Goal: Task Accomplishment & Management: Use online tool/utility

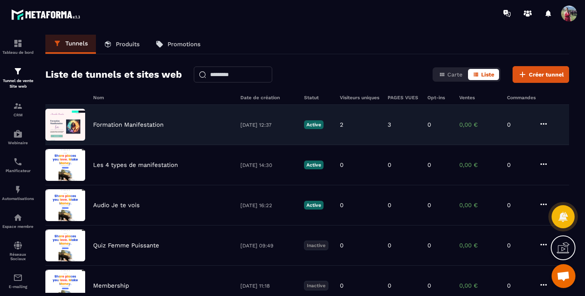
click at [129, 129] on div "Formation Manifestation [DATE] 12:37 Active 2 3 0 0,00 € 0" at bounding box center [307, 125] width 524 height 40
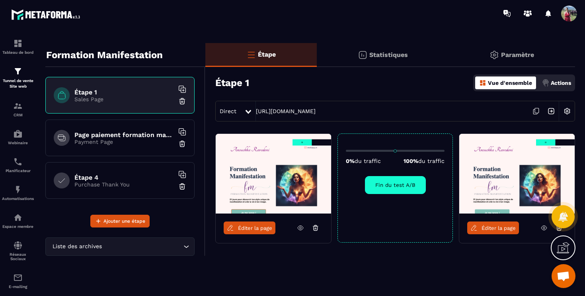
scroll to position [5, 0]
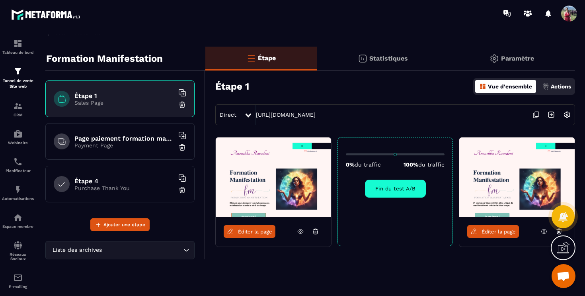
click at [557, 232] on div at bounding box center [563, 216] width 23 height 35
click at [558, 231] on div at bounding box center [563, 216] width 23 height 35
click at [518, 268] on div "Éditer la page 0% du traffic 100% du traffic Fin du test A/B Éditer la page" at bounding box center [390, 211] width 370 height 149
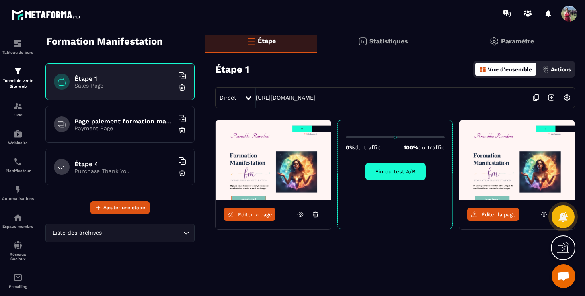
click at [569, 100] on img at bounding box center [567, 97] width 15 height 15
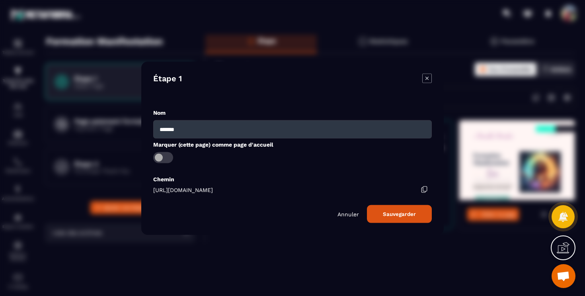
click at [348, 216] on p "Annuler" at bounding box center [348, 214] width 21 height 6
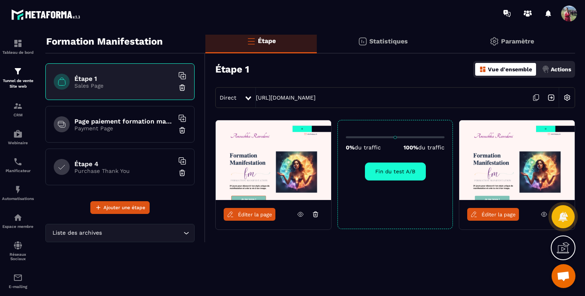
click at [329, 275] on div "Étape Statistiques Paramètre Étape 1 Vue d'ensemble Actions Direct https://ak-p…" at bounding box center [390, 156] width 370 height 255
click at [502, 216] on span "Éditer la page" at bounding box center [499, 214] width 34 height 6
